Goal: Obtain resource: Download file/media

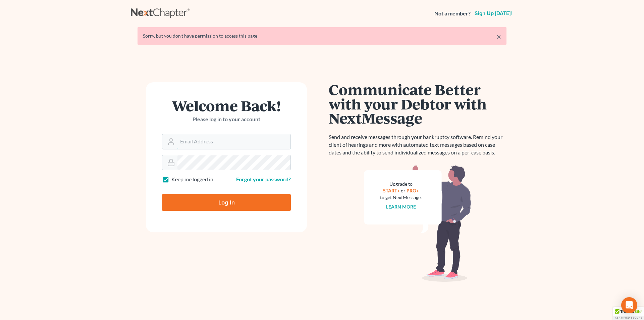
type input "[PERSON_NAME][EMAIL_ADDRESS][DOMAIN_NAME]"
click at [225, 205] on input "Log In" at bounding box center [226, 202] width 129 height 17
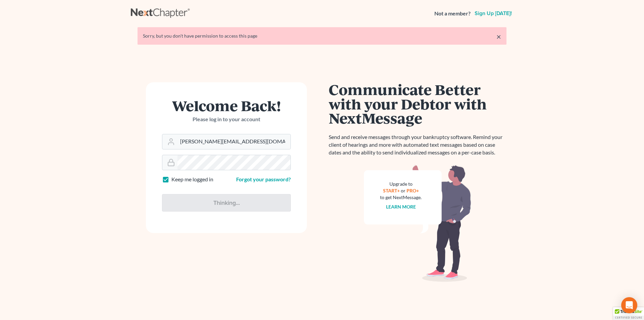
type input "Thinking..."
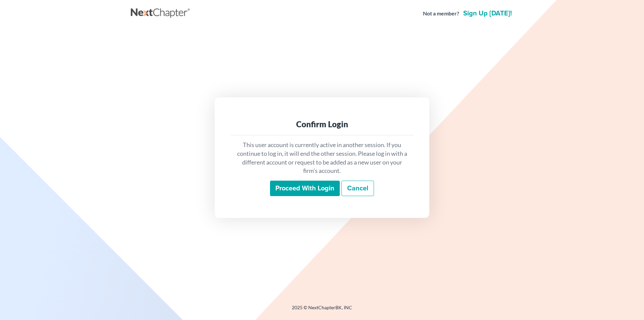
click at [284, 193] on input "Proceed with login" at bounding box center [305, 188] width 70 height 15
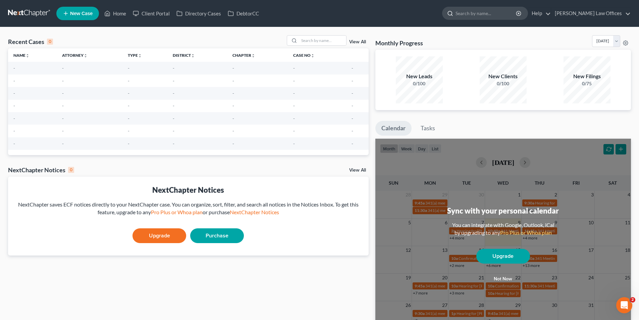
click at [484, 13] on input "search" at bounding box center [486, 13] width 61 height 12
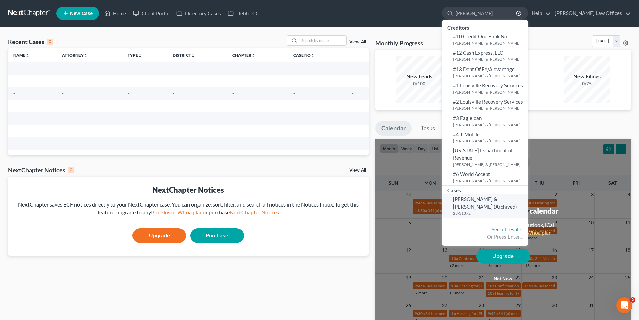
type input "miller, francis"
click at [492, 202] on span "Miller, Francis & Crystal (Archived)" at bounding box center [485, 202] width 64 height 13
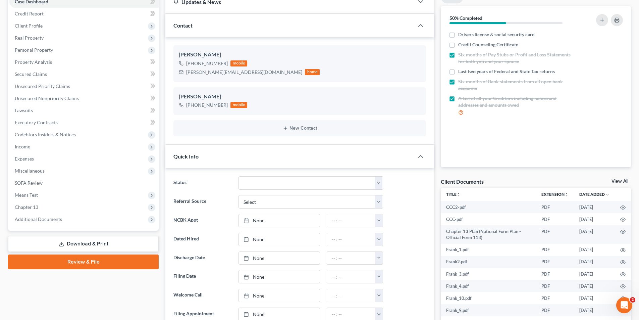
scroll to position [134, 0]
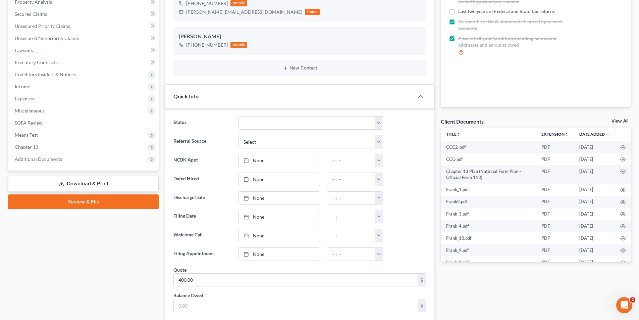
click at [87, 186] on link "Download & Print" at bounding box center [83, 184] width 151 height 16
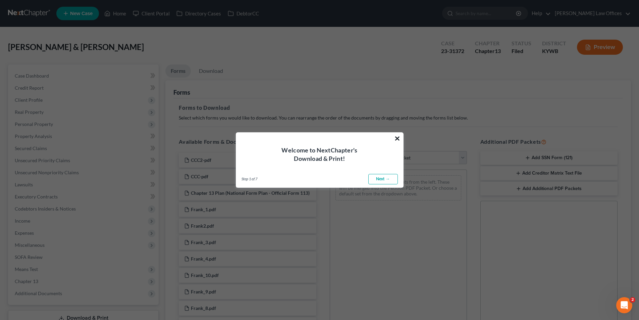
click at [397, 137] on button "×" at bounding box center [397, 138] width 6 height 11
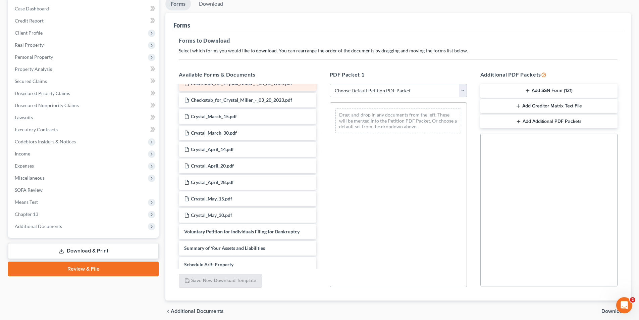
scroll to position [636, 0]
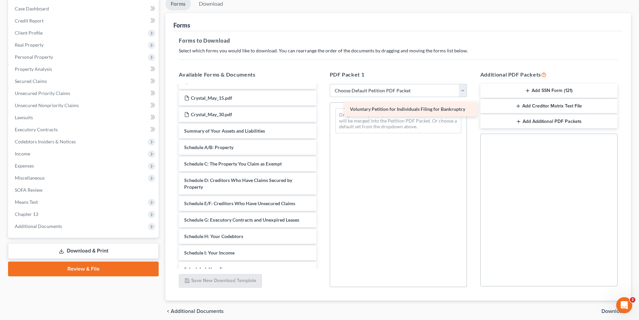
drag, startPoint x: 224, startPoint y: 138, endPoint x: 390, endPoint y: 110, distance: 168.2
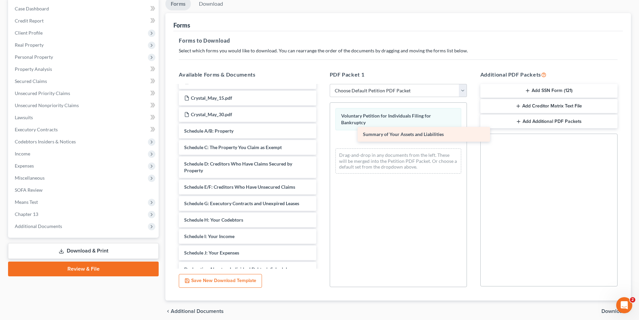
drag, startPoint x: 220, startPoint y: 138, endPoint x: 399, endPoint y: 135, distance: 178.9
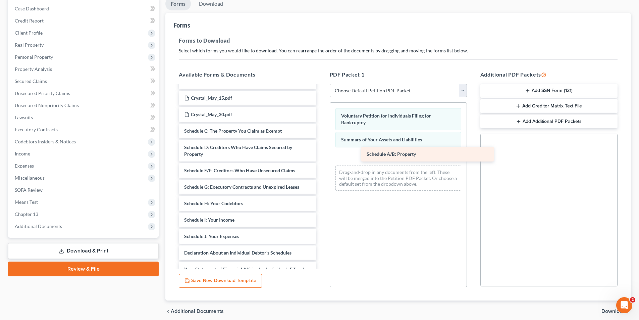
drag, startPoint x: 212, startPoint y: 139, endPoint x: 395, endPoint y: 155, distance: 183.3
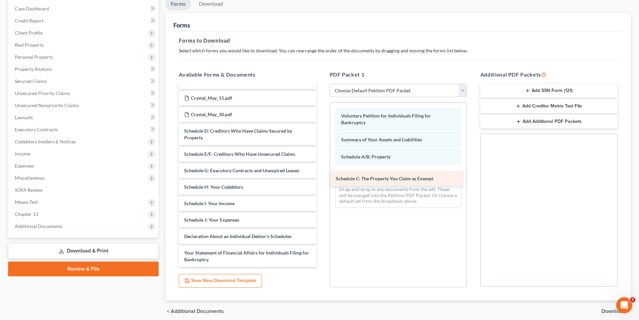
drag, startPoint x: 225, startPoint y: 139, endPoint x: 381, endPoint y: 177, distance: 160.3
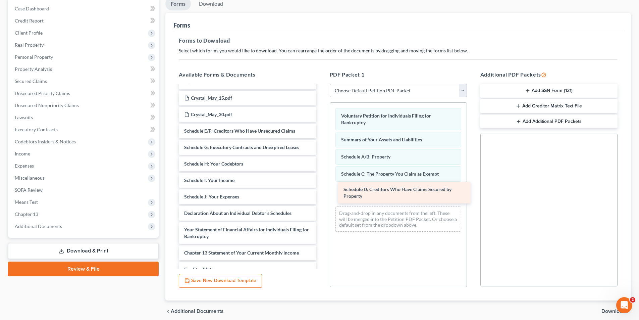
drag, startPoint x: 232, startPoint y: 140, endPoint x: 391, endPoint y: 191, distance: 167.6
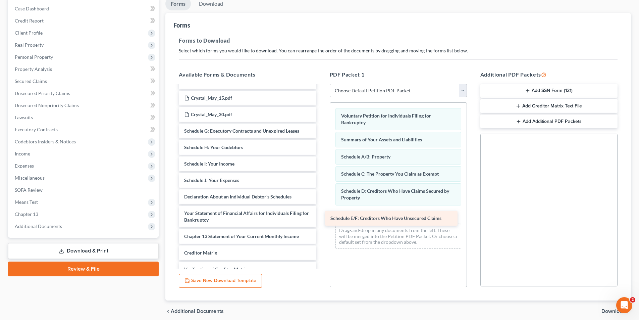
drag, startPoint x: 208, startPoint y: 139, endPoint x: 365, endPoint y: 217, distance: 174.8
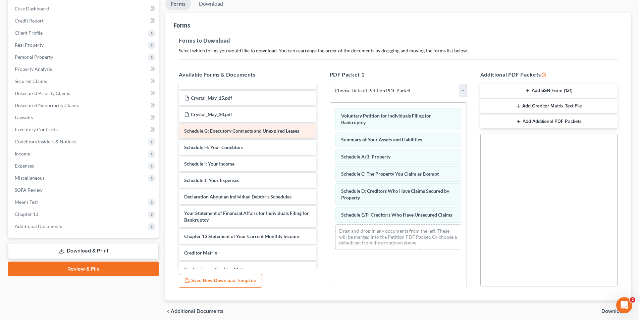
click at [214, 131] on div "Schedule G: Executory Contracts and Unexpired Leases" at bounding box center [247, 130] width 137 height 15
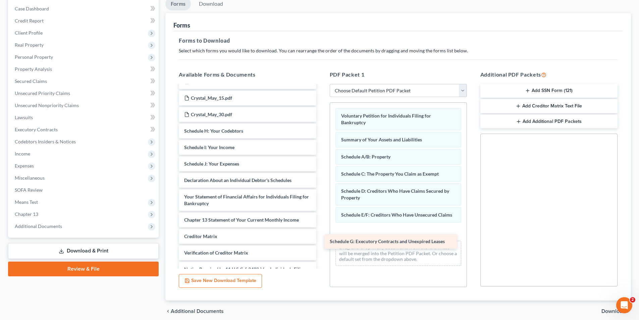
drag, startPoint x: 222, startPoint y: 138, endPoint x: 370, endPoint y: 233, distance: 175.8
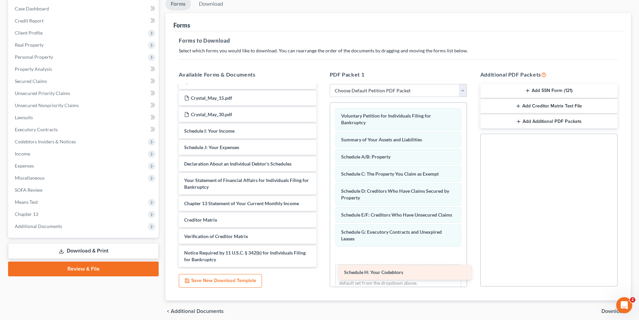
drag, startPoint x: 221, startPoint y: 137, endPoint x: 381, endPoint y: 272, distance: 209.1
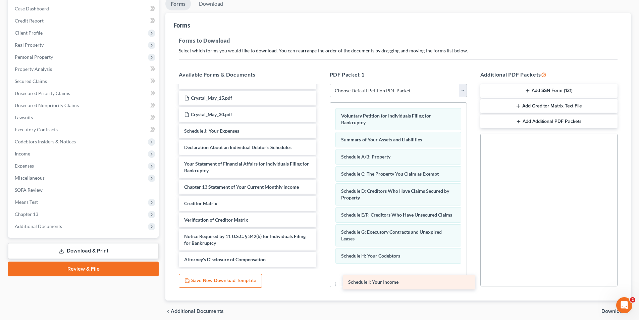
drag, startPoint x: 221, startPoint y: 136, endPoint x: 384, endPoint y: 276, distance: 214.6
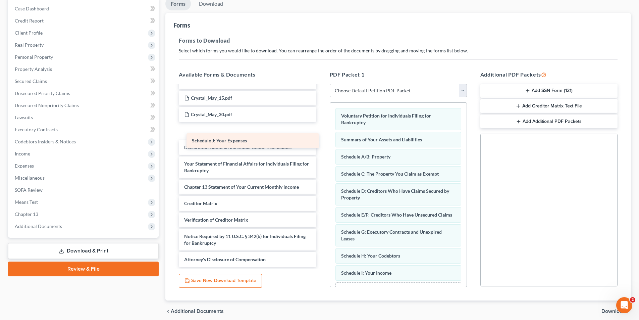
scroll to position [626, 0]
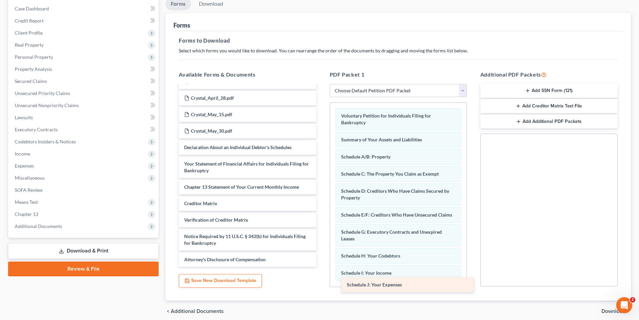
drag, startPoint x: 226, startPoint y: 141, endPoint x: 389, endPoint y: 288, distance: 219.0
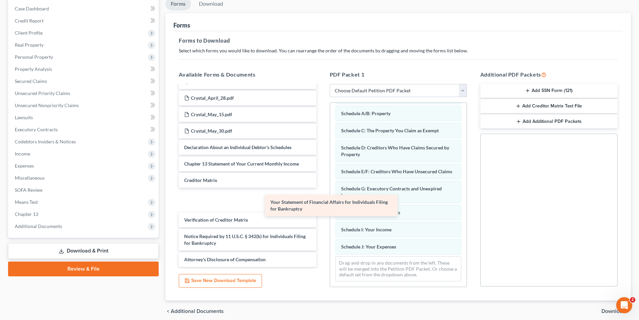
scroll to position [603, 0]
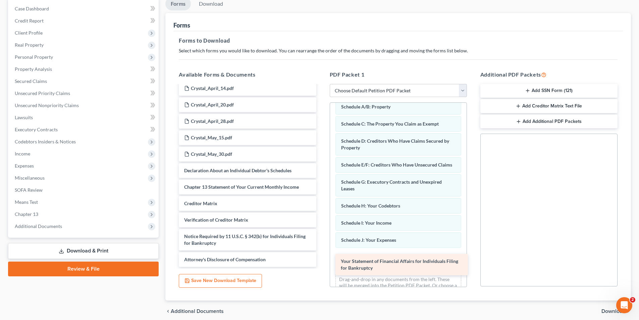
drag, startPoint x: 207, startPoint y: 166, endPoint x: 364, endPoint y: 263, distance: 184.2
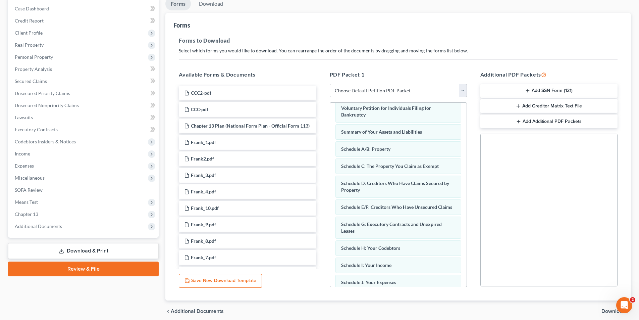
scroll to position [0, 0]
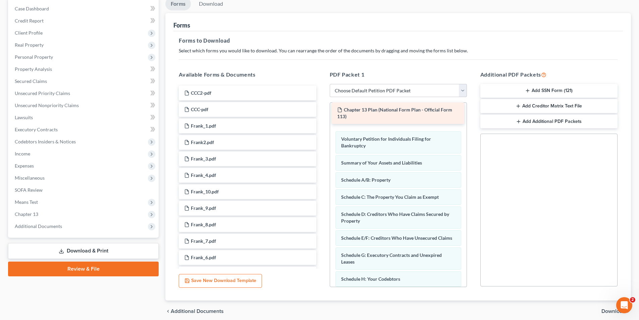
drag, startPoint x: 192, startPoint y: 132, endPoint x: 346, endPoint y: 117, distance: 154.4
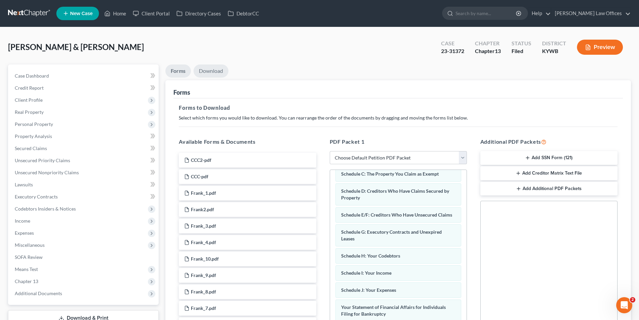
click at [214, 74] on link "Download" at bounding box center [211, 70] width 35 height 13
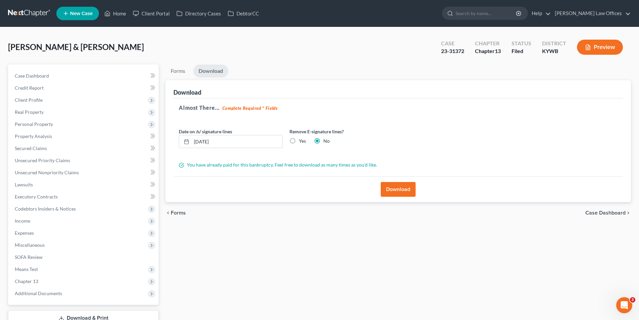
click at [400, 189] on button "Download" at bounding box center [398, 189] width 35 height 15
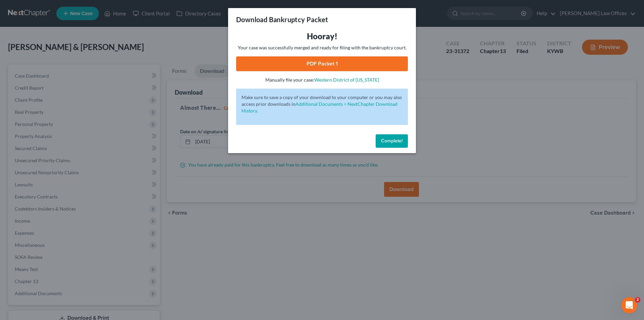
click at [350, 68] on link "PDF Packet 1" at bounding box center [322, 63] width 172 height 15
click at [404, 143] on button "Complete!" at bounding box center [392, 140] width 32 height 13
